Goal: Browse casually

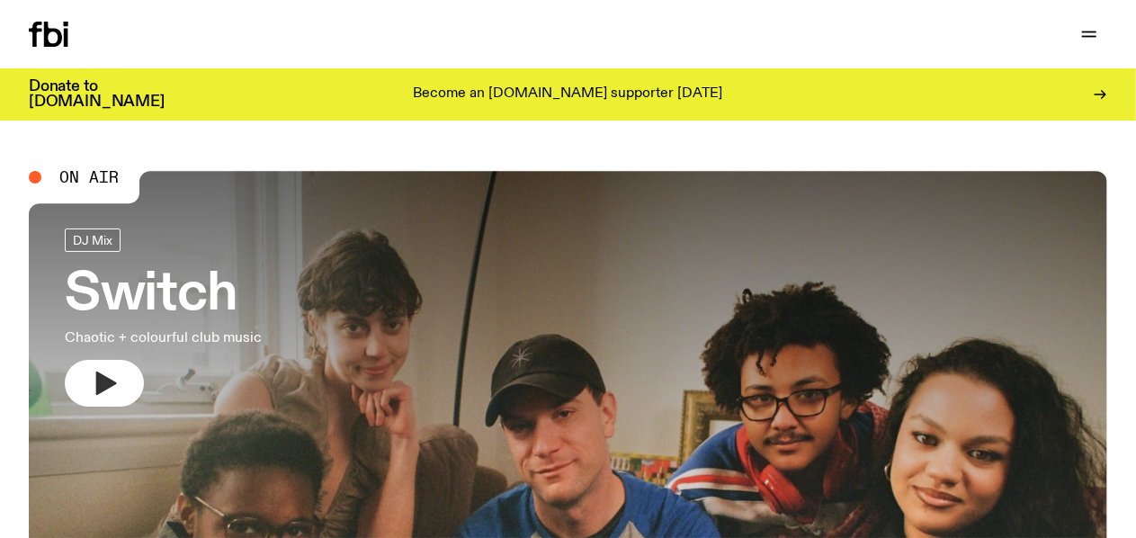
click at [112, 382] on icon "button" at bounding box center [106, 382] width 21 height 23
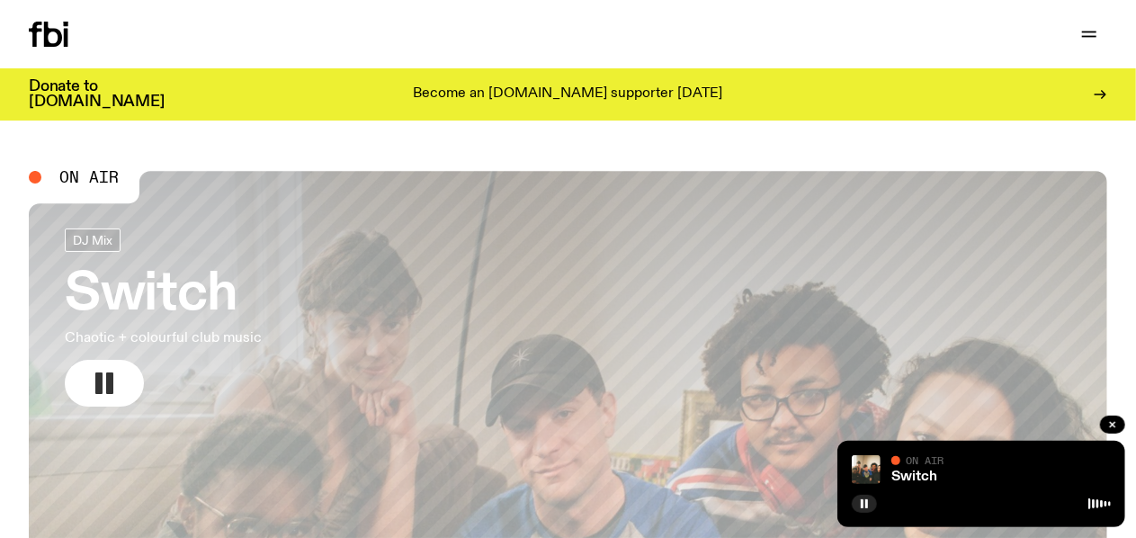
click at [103, 373] on icon "button" at bounding box center [104, 383] width 29 height 29
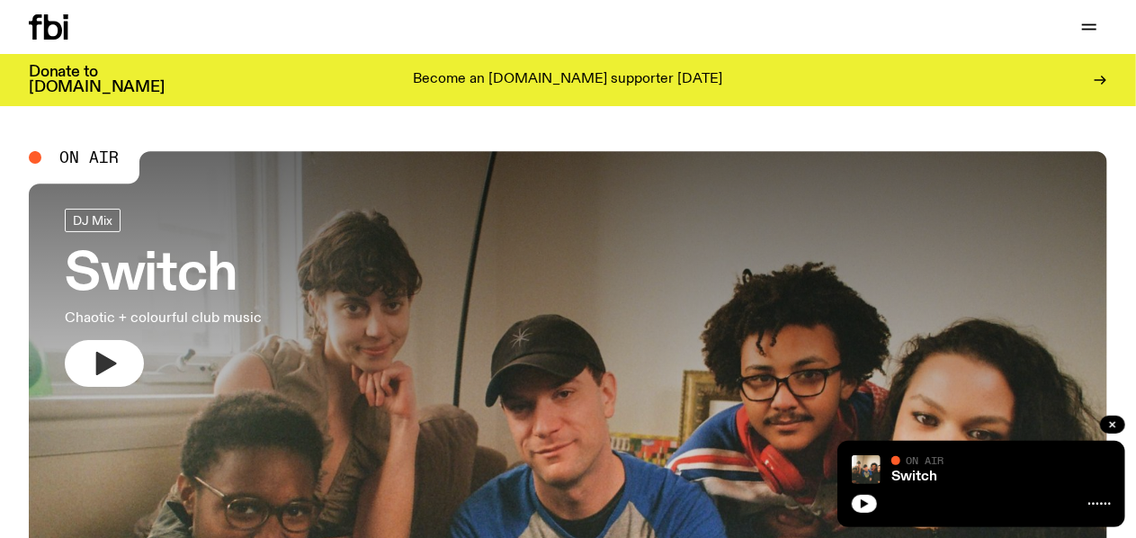
scroll to position [151, 0]
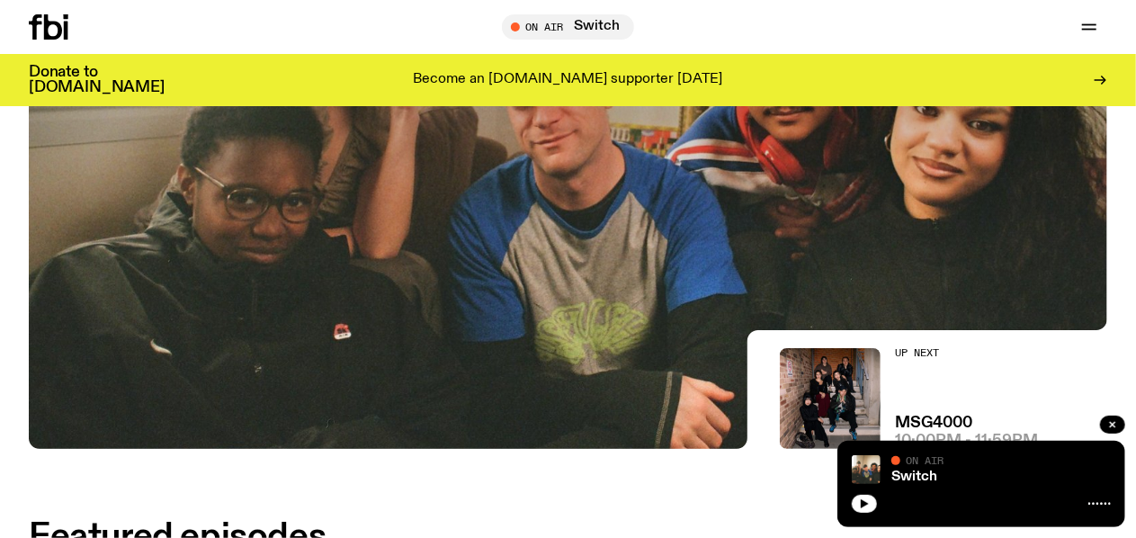
scroll to position [316, 0]
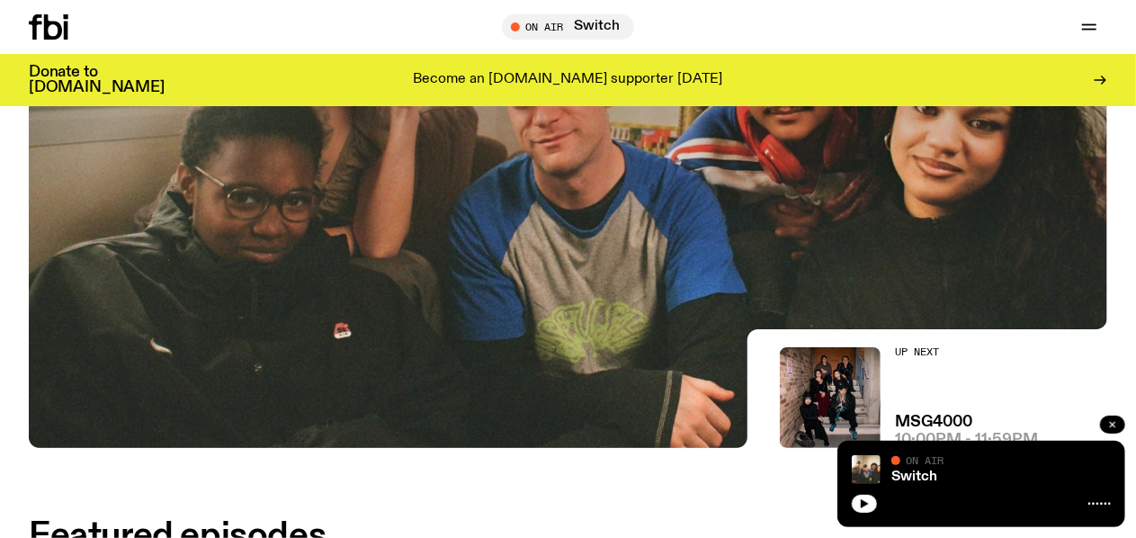
click at [1115, 424] on icon "button" at bounding box center [1112, 424] width 11 height 11
